Goal: Transaction & Acquisition: Obtain resource

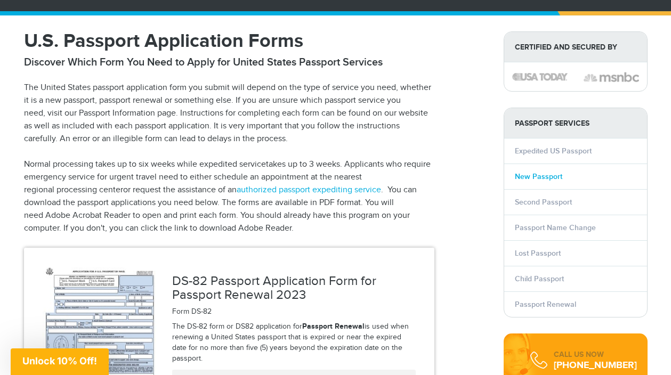
click at [530, 176] on link "New Passport" at bounding box center [538, 176] width 47 height 9
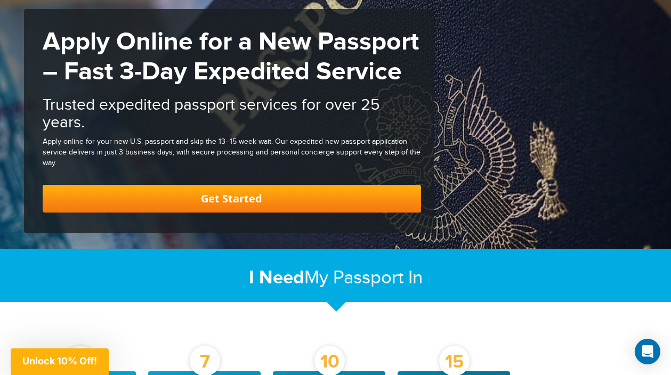
scroll to position [110, 0]
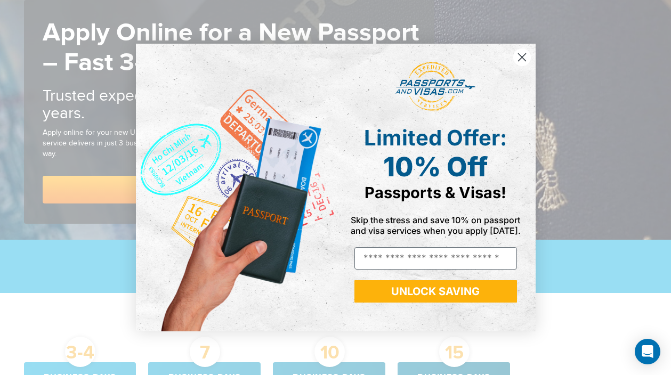
click at [523, 59] on icon "Close dialog" at bounding box center [521, 57] width 7 height 7
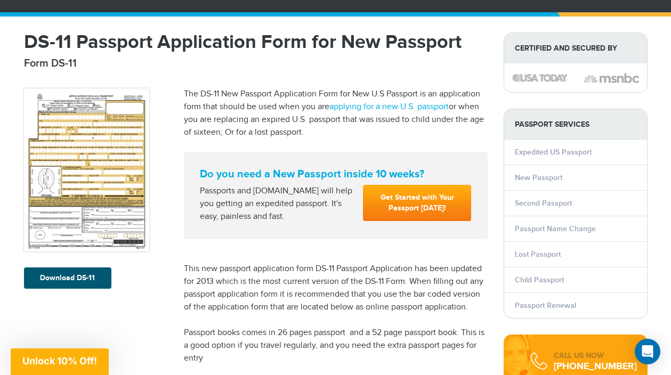
click at [88, 279] on link "Download DS-11" at bounding box center [67, 278] width 87 height 21
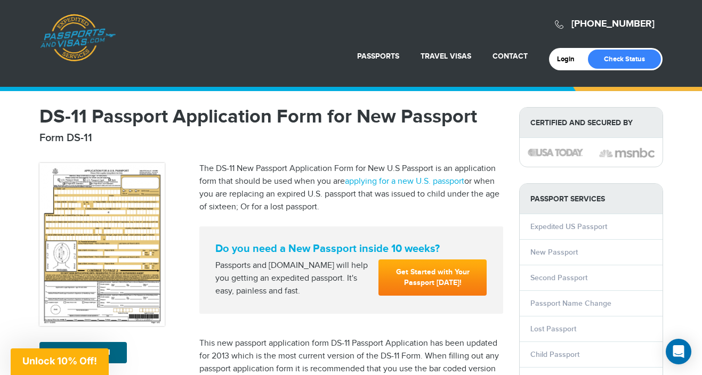
click at [89, 353] on span "Unlock 10% Off!" at bounding box center [60, 362] width 98 height 27
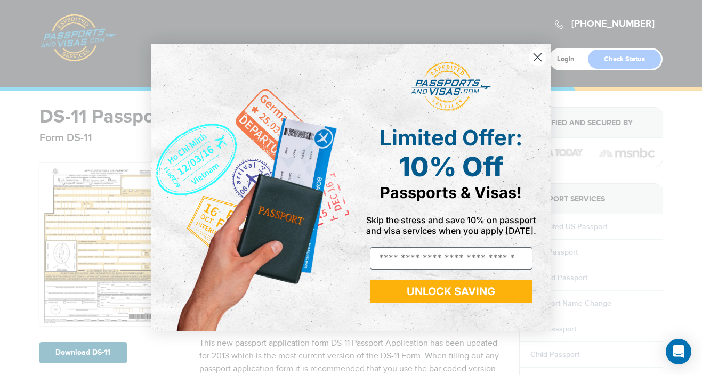
click at [538, 57] on circle "Close dialog" at bounding box center [537, 58] width 18 height 18
